Goal: Check status: Check status

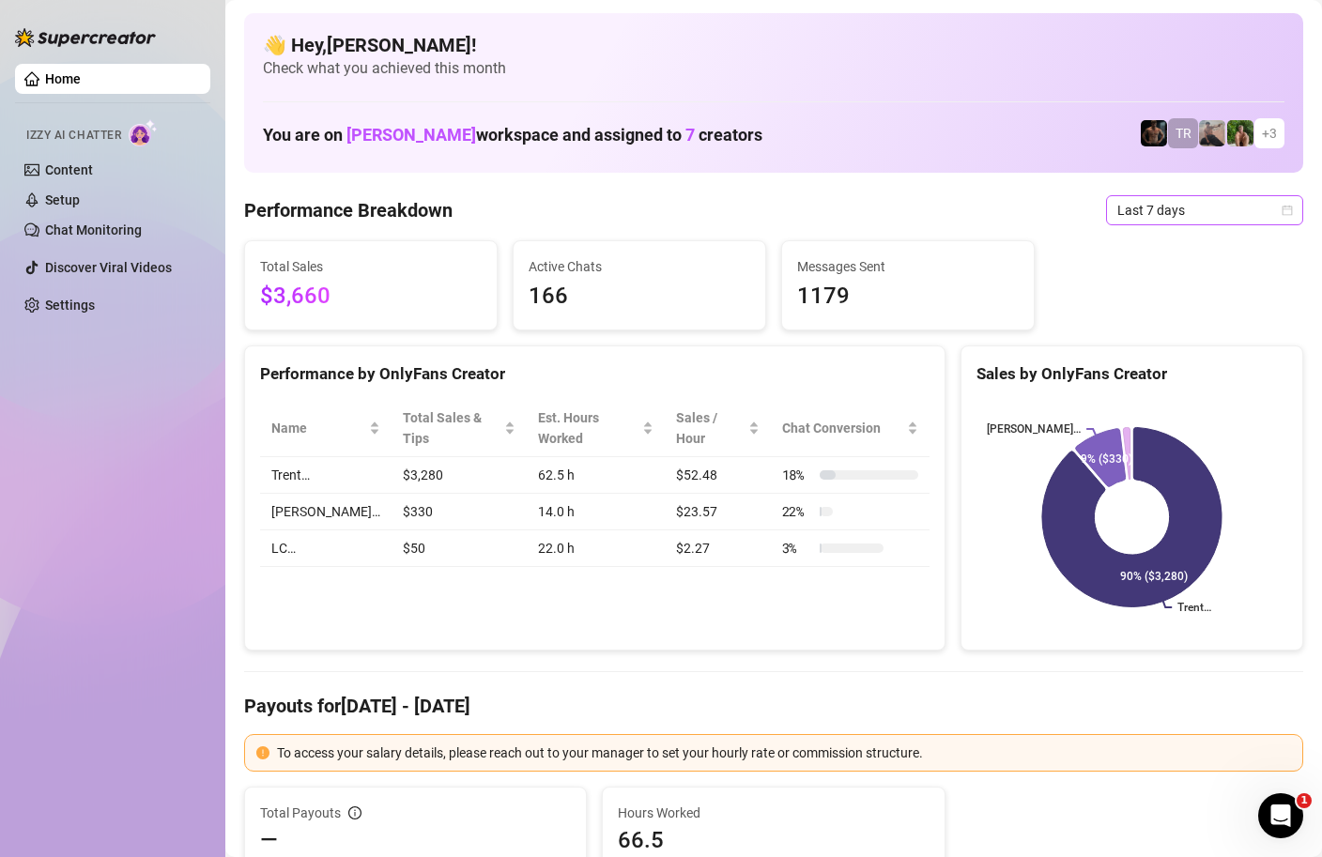
click at [1286, 206] on icon "calendar" at bounding box center [1287, 210] width 11 height 11
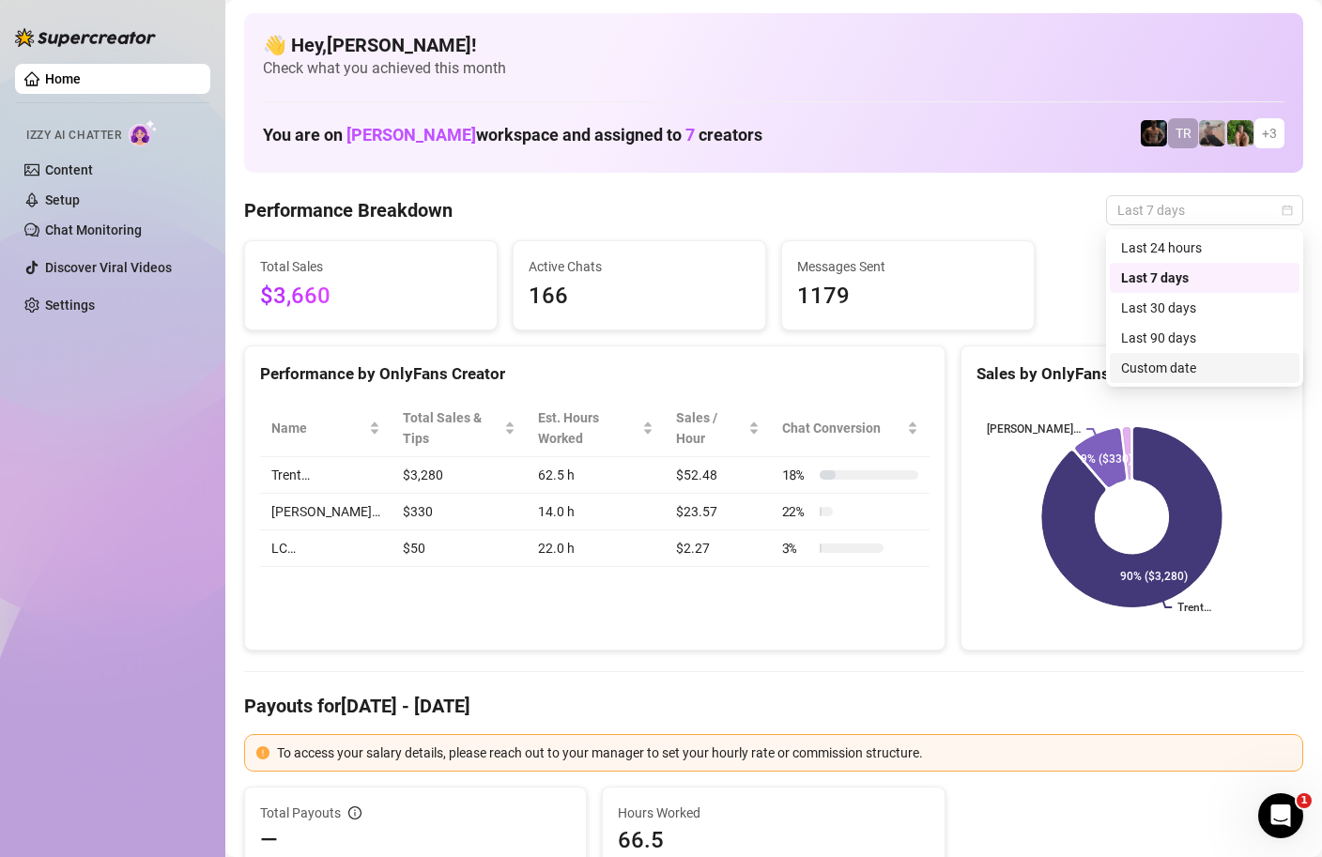
click at [1153, 383] on div "Last 90 days Custom date Last 24 hours Last 7 days Last 30 days Last 90 days Cu…" at bounding box center [1204, 308] width 197 height 158
click at [1149, 368] on div "Custom date" at bounding box center [1204, 368] width 167 height 21
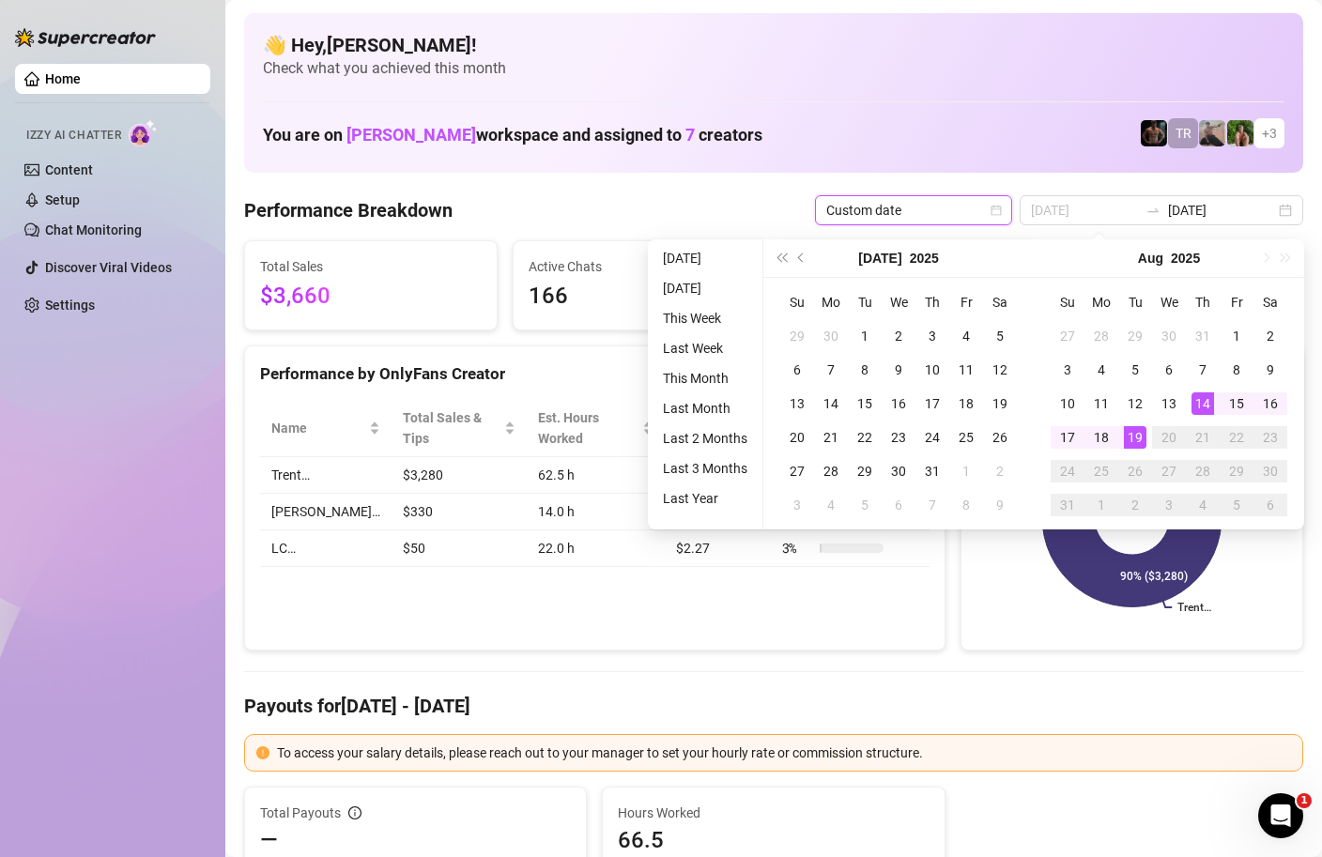
type input "[DATE]"
click at [1138, 430] on div "19" at bounding box center [1135, 437] width 23 height 23
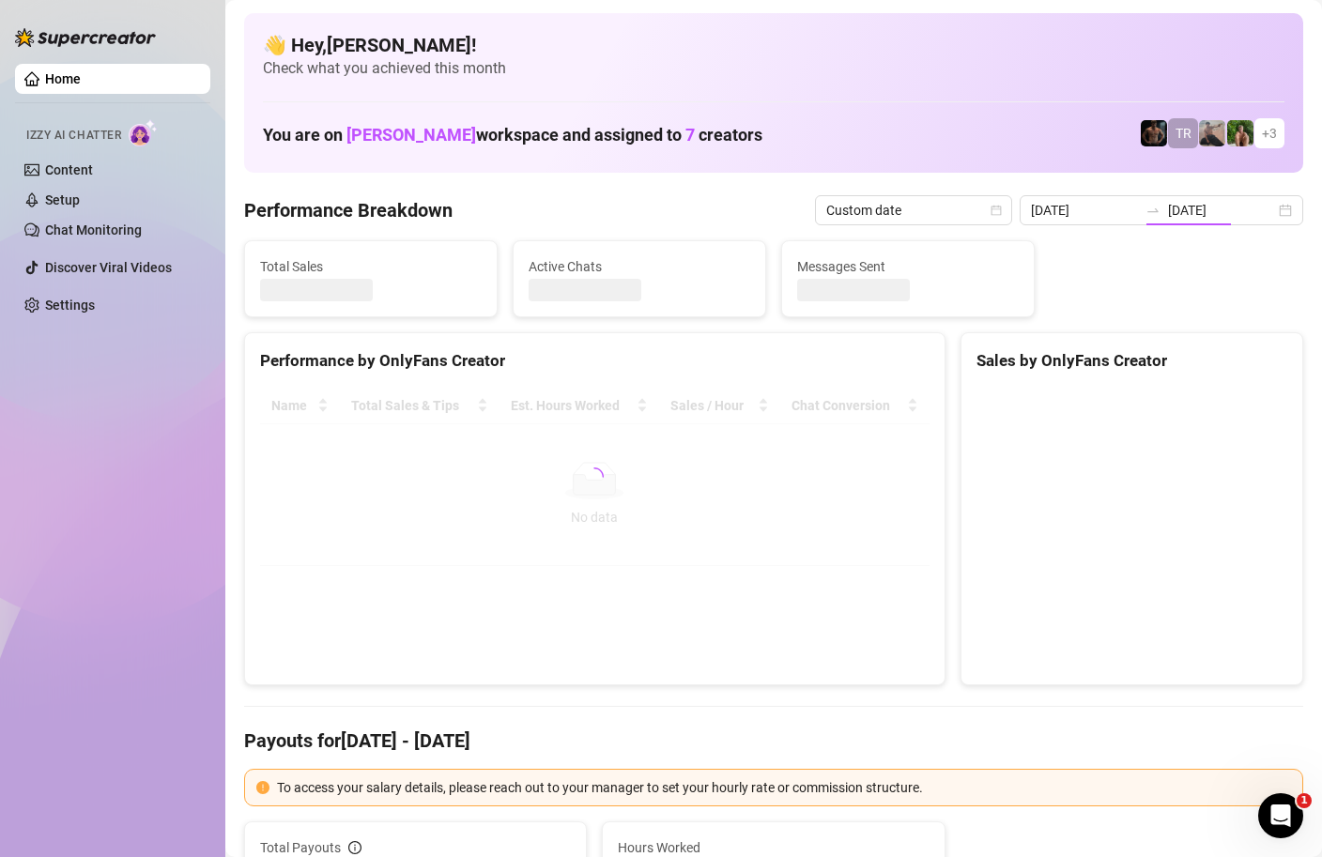
type input "[DATE]"
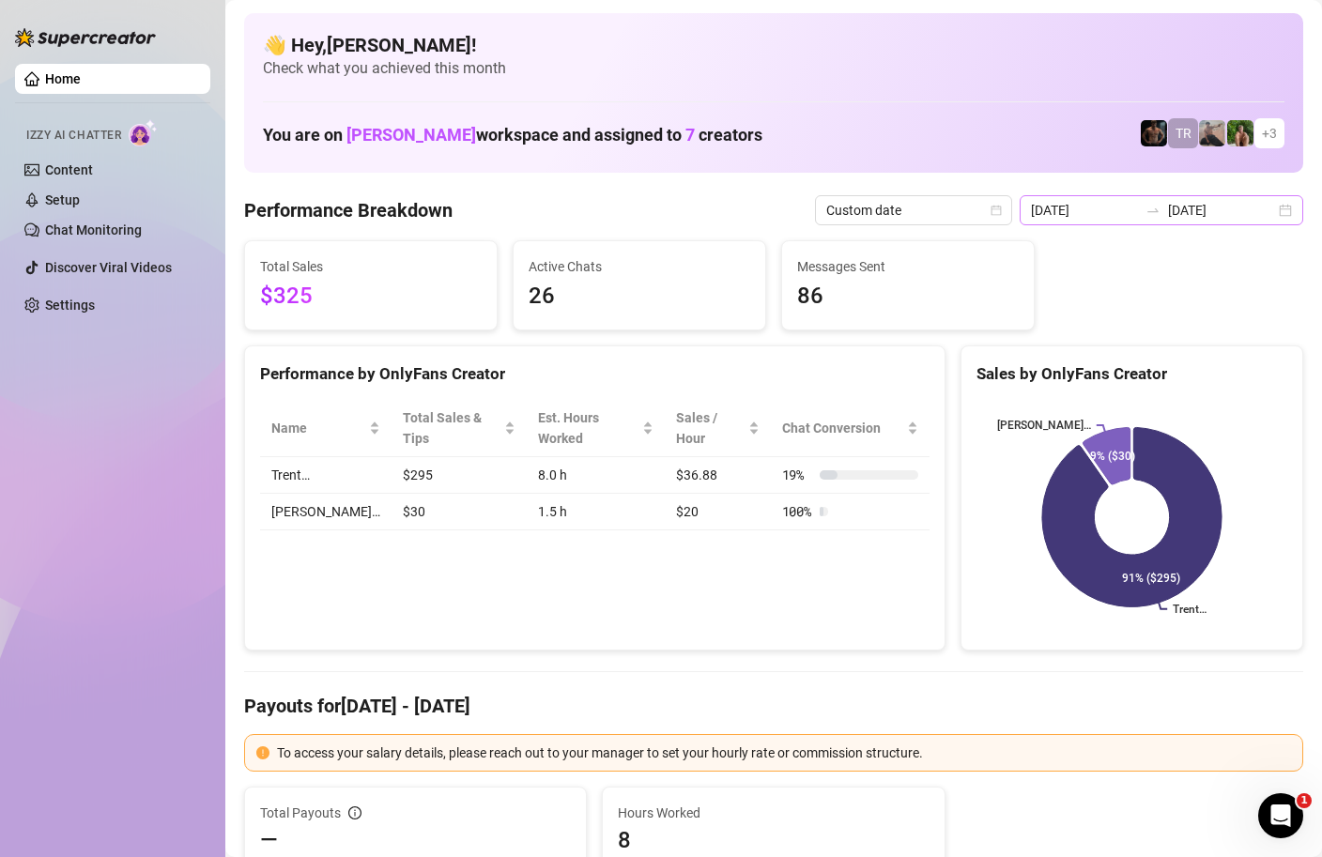
click at [1288, 210] on div "[DATE] [DATE]" at bounding box center [1162, 210] width 284 height 30
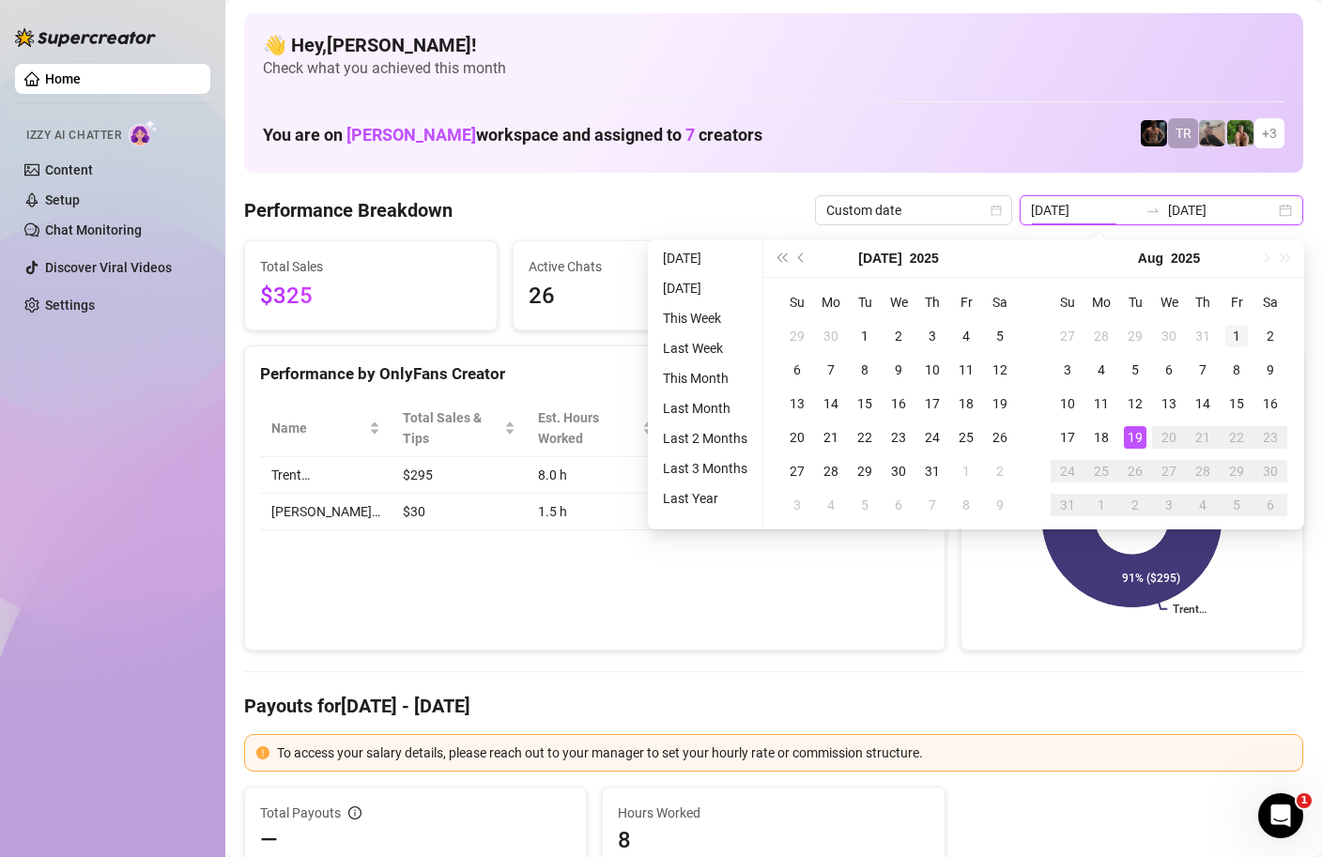
type input "[DATE]"
click at [1235, 338] on div "1" at bounding box center [1236, 336] width 23 height 23
type input "[DATE]"
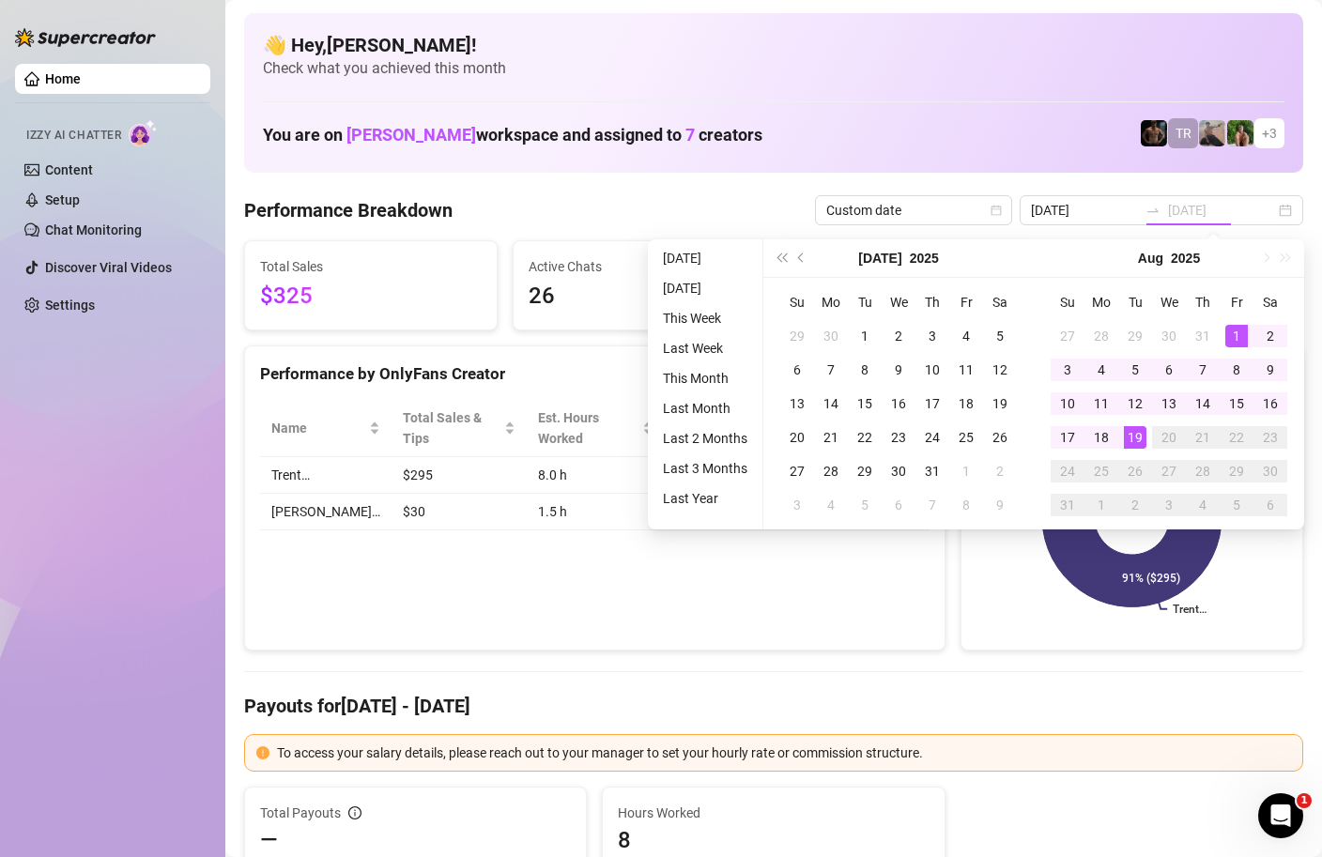
click at [1132, 439] on div "19" at bounding box center [1135, 437] width 23 height 23
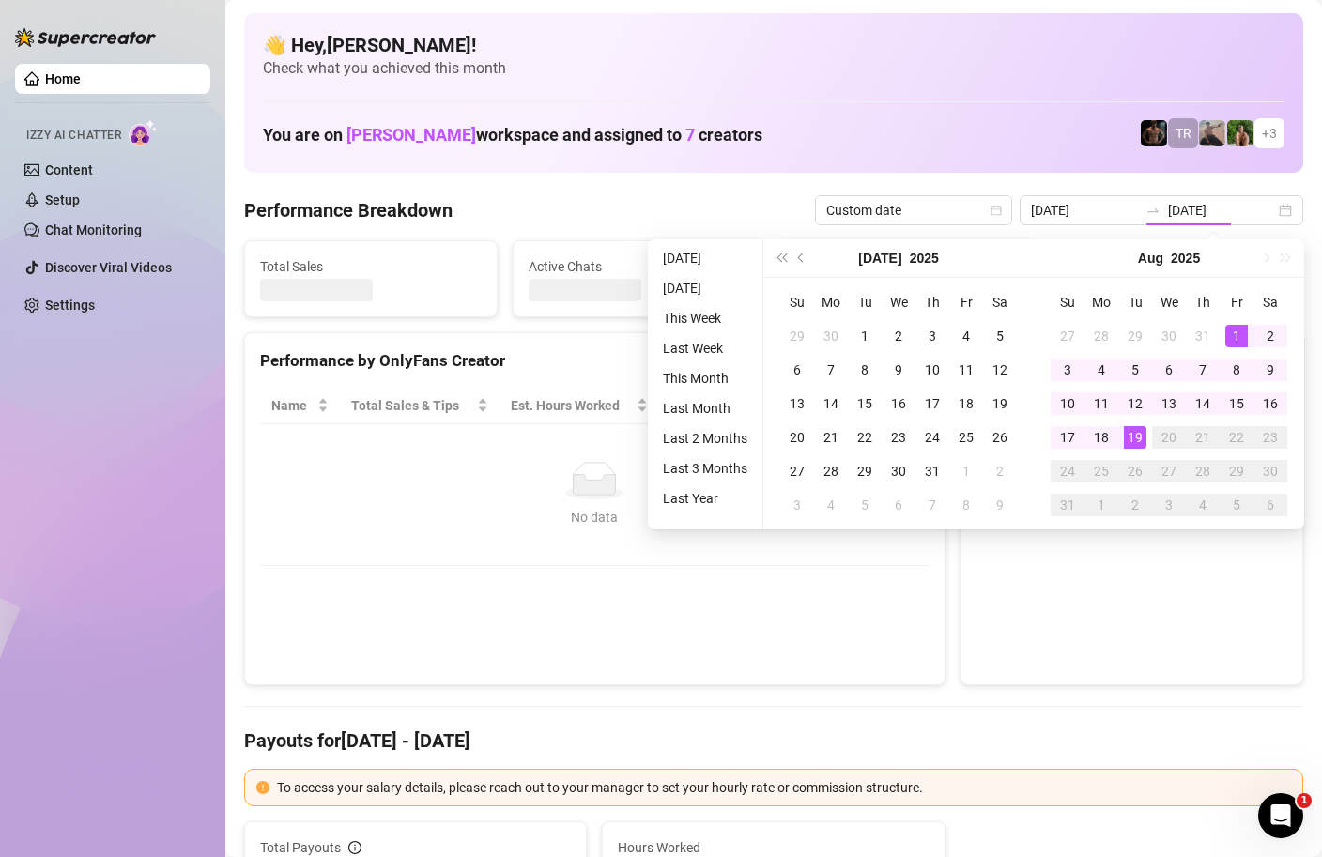
type input "[DATE]"
